Goal: Task Accomplishment & Management: Manage account settings

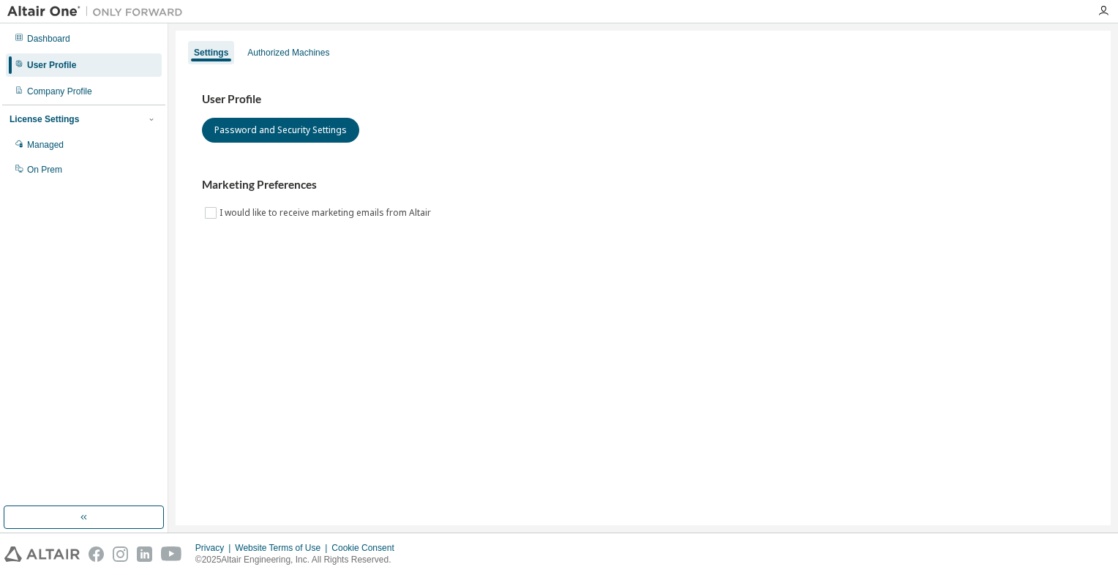
click at [40, 18] on img at bounding box center [98, 11] width 183 height 15
click at [126, 12] on img at bounding box center [98, 11] width 183 height 15
click at [53, 34] on div "Dashboard" at bounding box center [48, 39] width 43 height 12
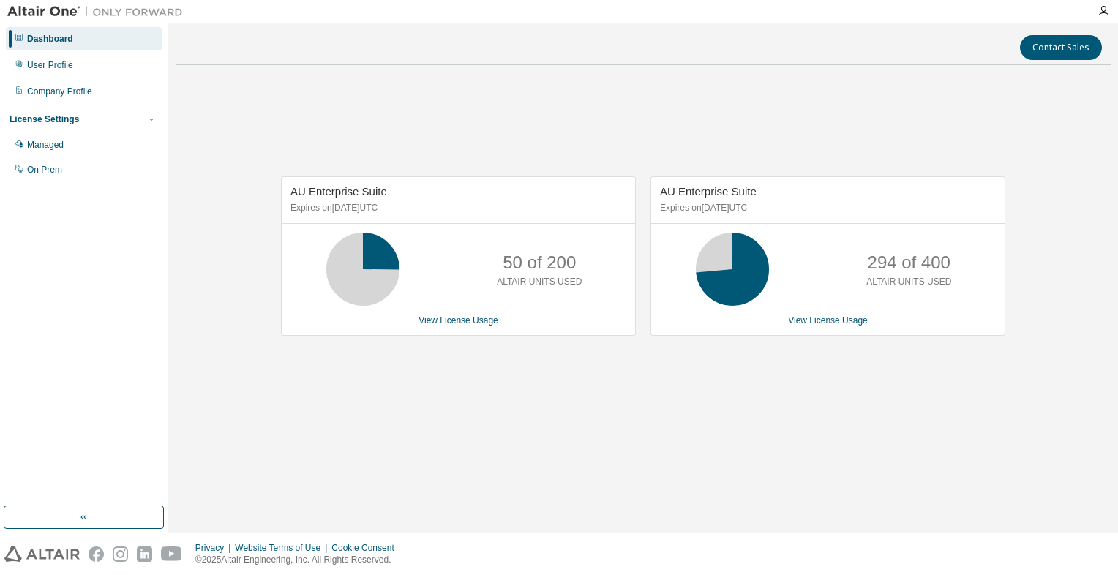
click at [70, 86] on div "Company Profile" at bounding box center [59, 92] width 65 height 12
click at [452, 320] on link "View License Usage" at bounding box center [458, 320] width 80 height 10
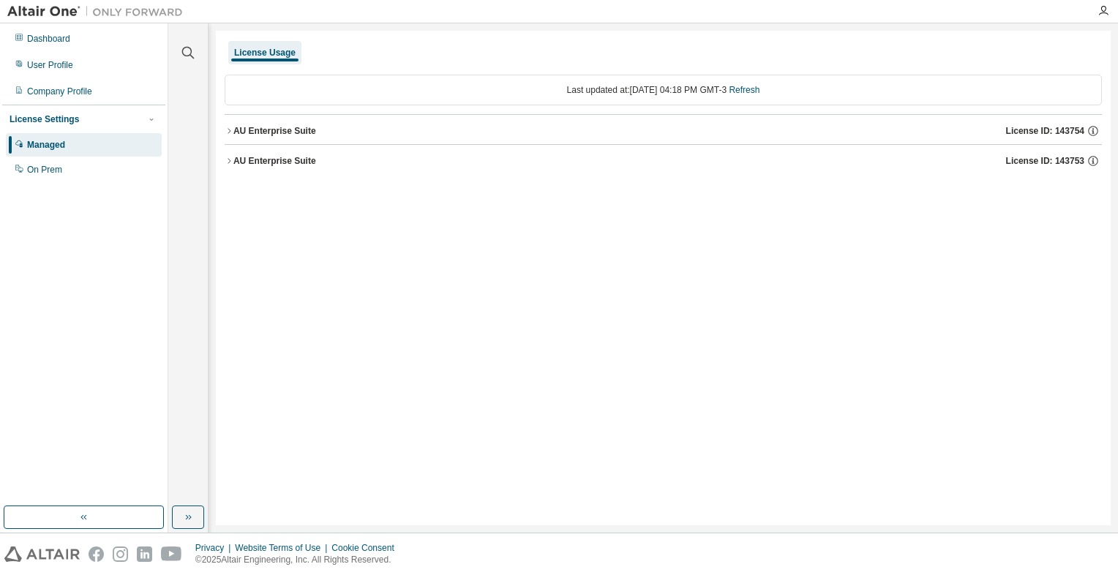
click at [227, 158] on icon "button" at bounding box center [229, 161] width 9 height 9
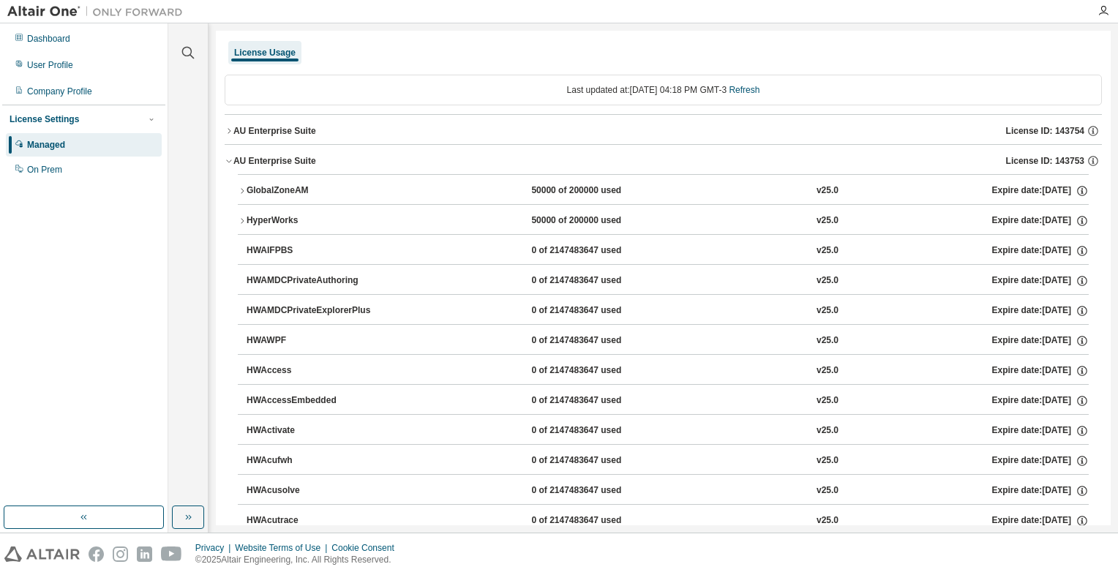
click at [228, 161] on icon "button" at bounding box center [228, 161] width 5 height 3
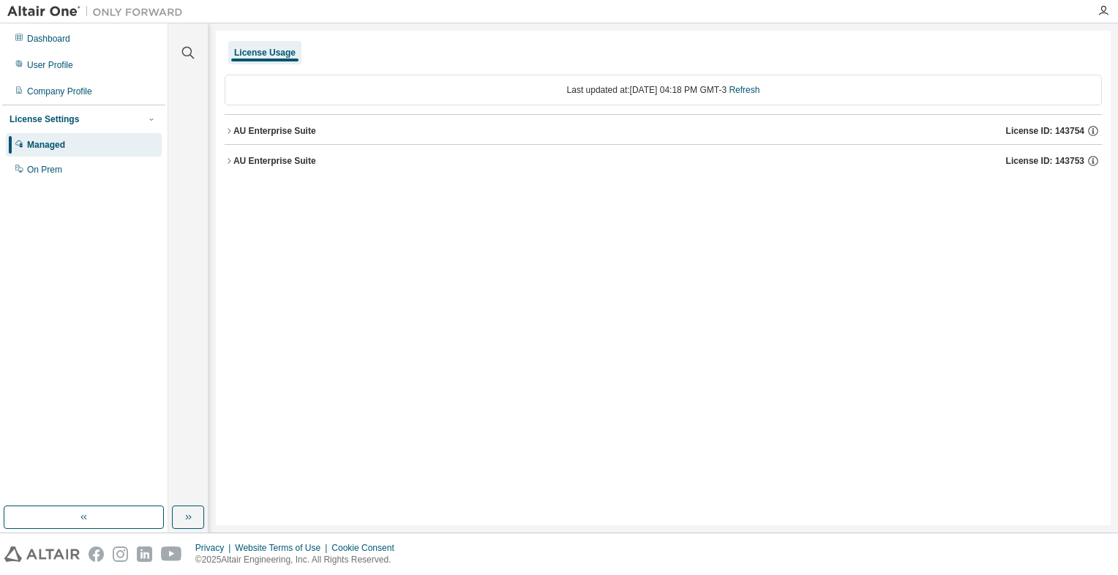
click at [230, 134] on icon "button" at bounding box center [229, 131] width 9 height 9
